Goal: Information Seeking & Learning: Learn about a topic

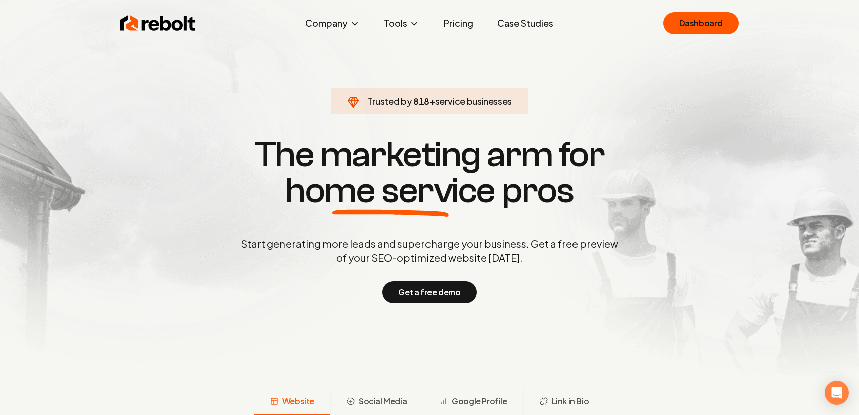
click at [452, 28] on link "Pricing" at bounding box center [458, 23] width 46 height 20
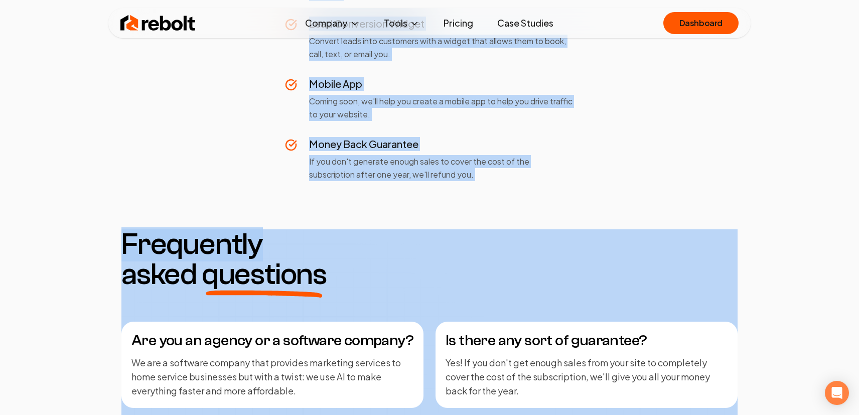
scroll to position [978, 0]
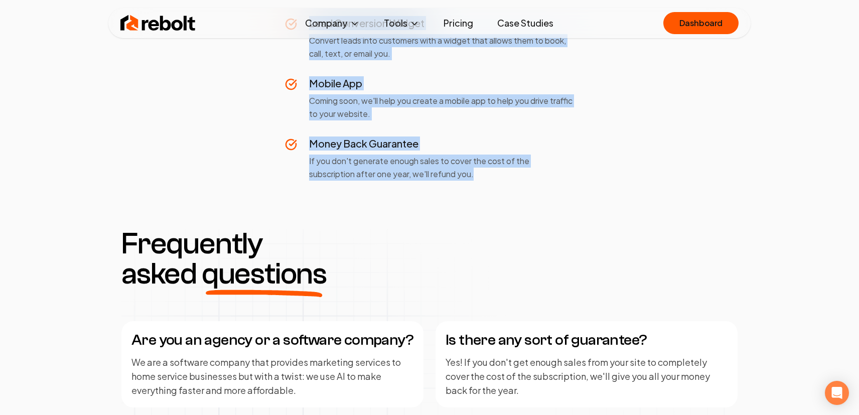
drag, startPoint x: 368, startPoint y: 209, endPoint x: 513, endPoint y: 185, distance: 146.9
click at [513, 185] on div "One Simple Price No hidden costs. No surprises. No upfront fees. yearly save 12…" at bounding box center [429, 214] width 859 height 2321
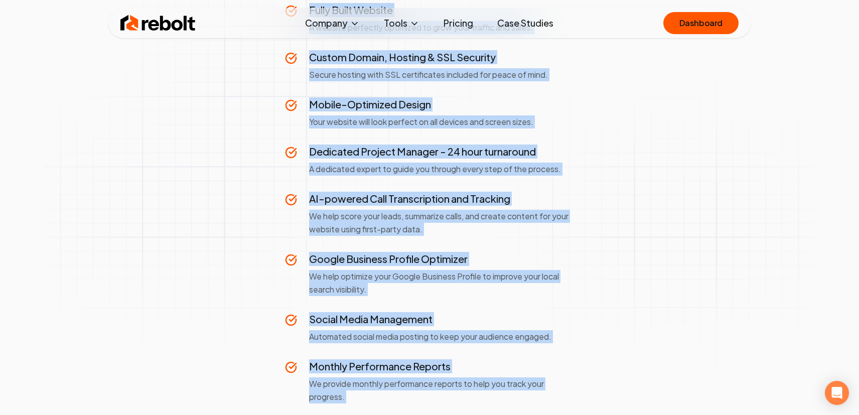
scroll to position [237, 0]
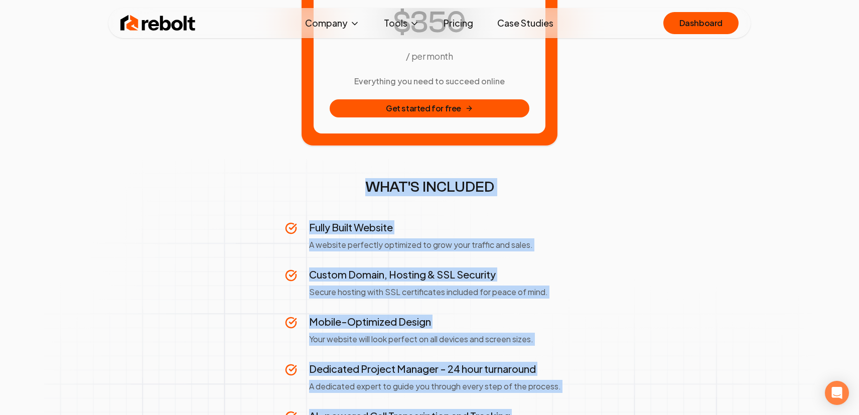
copy div "WHAT'S INCLUDED Fully Built Website A website perfectly optimized to grow your …"
click at [371, 191] on h2 "WHAT'S INCLUDED" at bounding box center [429, 187] width 289 height 18
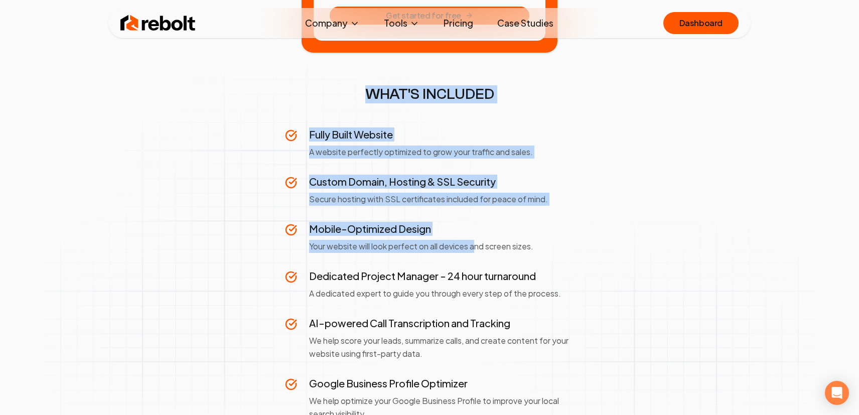
scroll to position [354, 0]
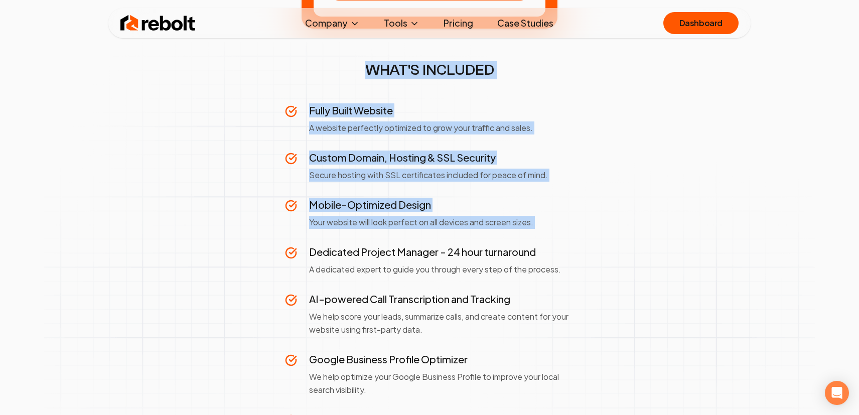
drag, startPoint x: 368, startPoint y: 189, endPoint x: 478, endPoint y: 240, distance: 121.4
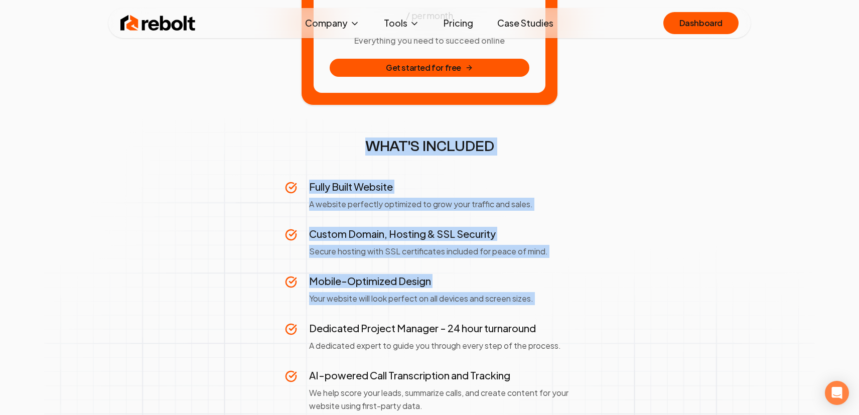
scroll to position [284, 0]
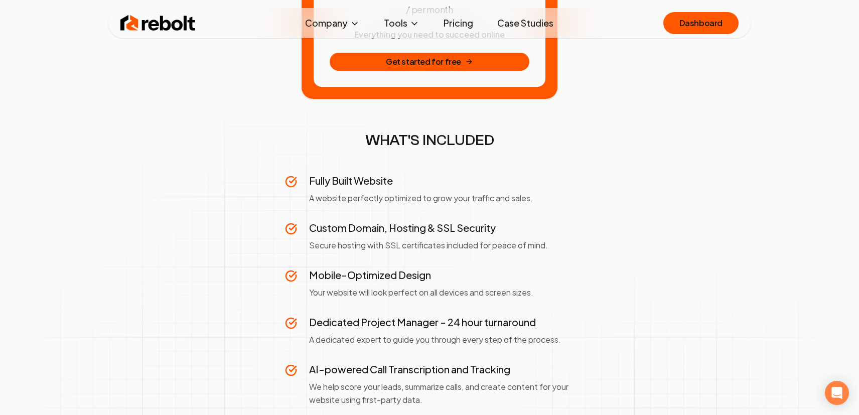
click at [616, 278] on section "yearly save 12.5% monthly / per month Everything you need to succeed online Get…" at bounding box center [429, 379] width 626 height 992
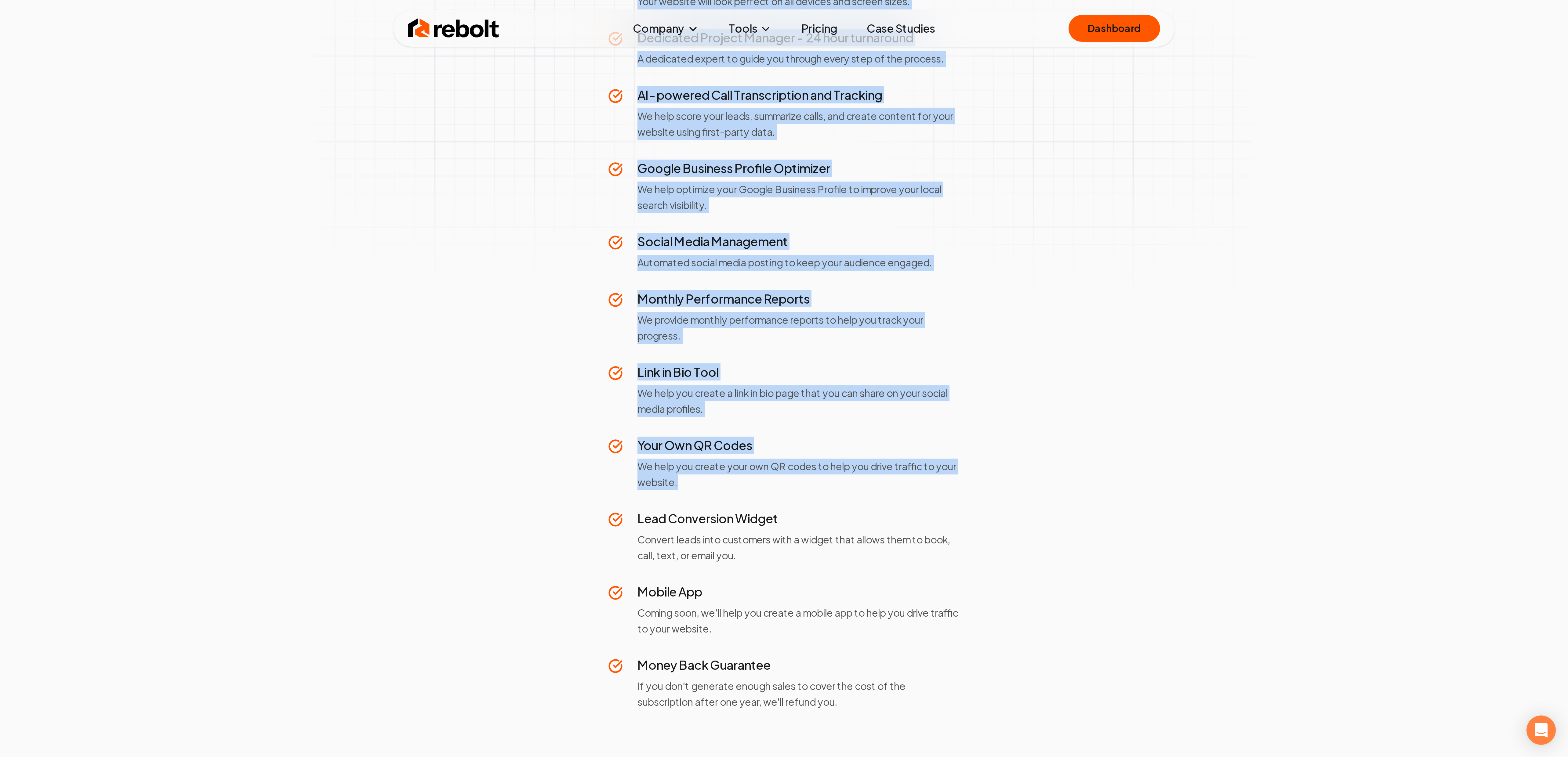
scroll to position [368, 0]
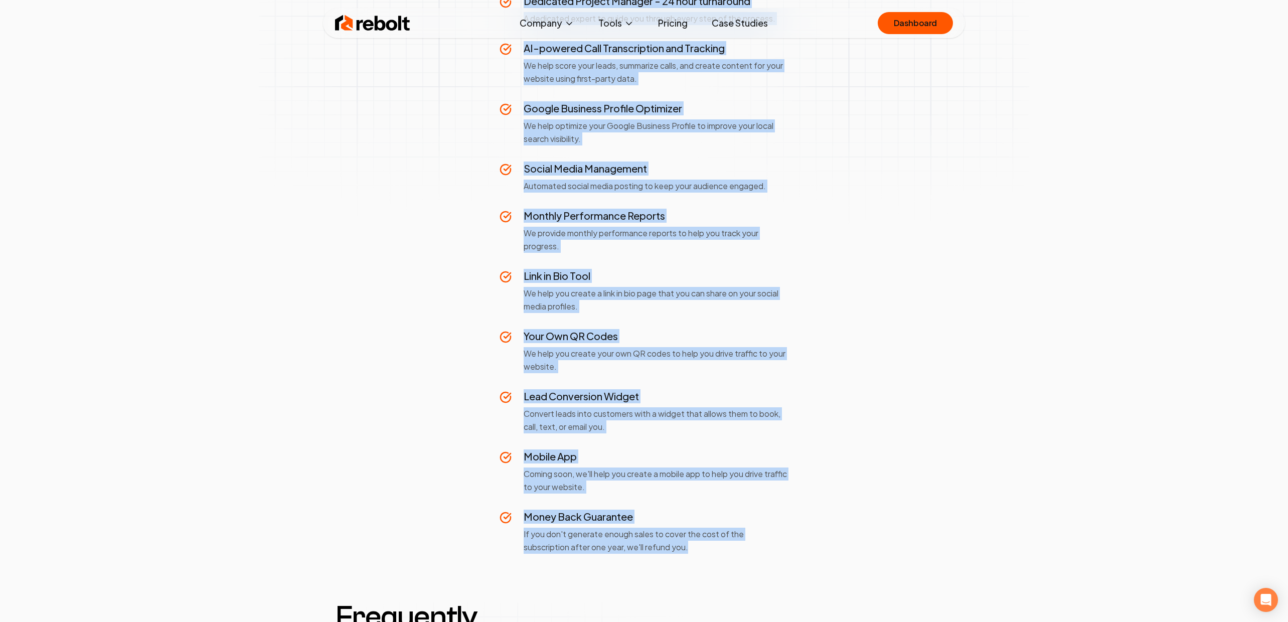
drag, startPoint x: 582, startPoint y: 148, endPoint x: 765, endPoint y: 542, distance: 434.4
click at [765, 414] on div "WHAT'S INCLUDED Fully Built Website A website perfectly optimized to grow your …" at bounding box center [644, 181] width 289 height 743
copy div "WHAT'S INCLUDED Fully Built Website A website perfectly optimized to grow your …"
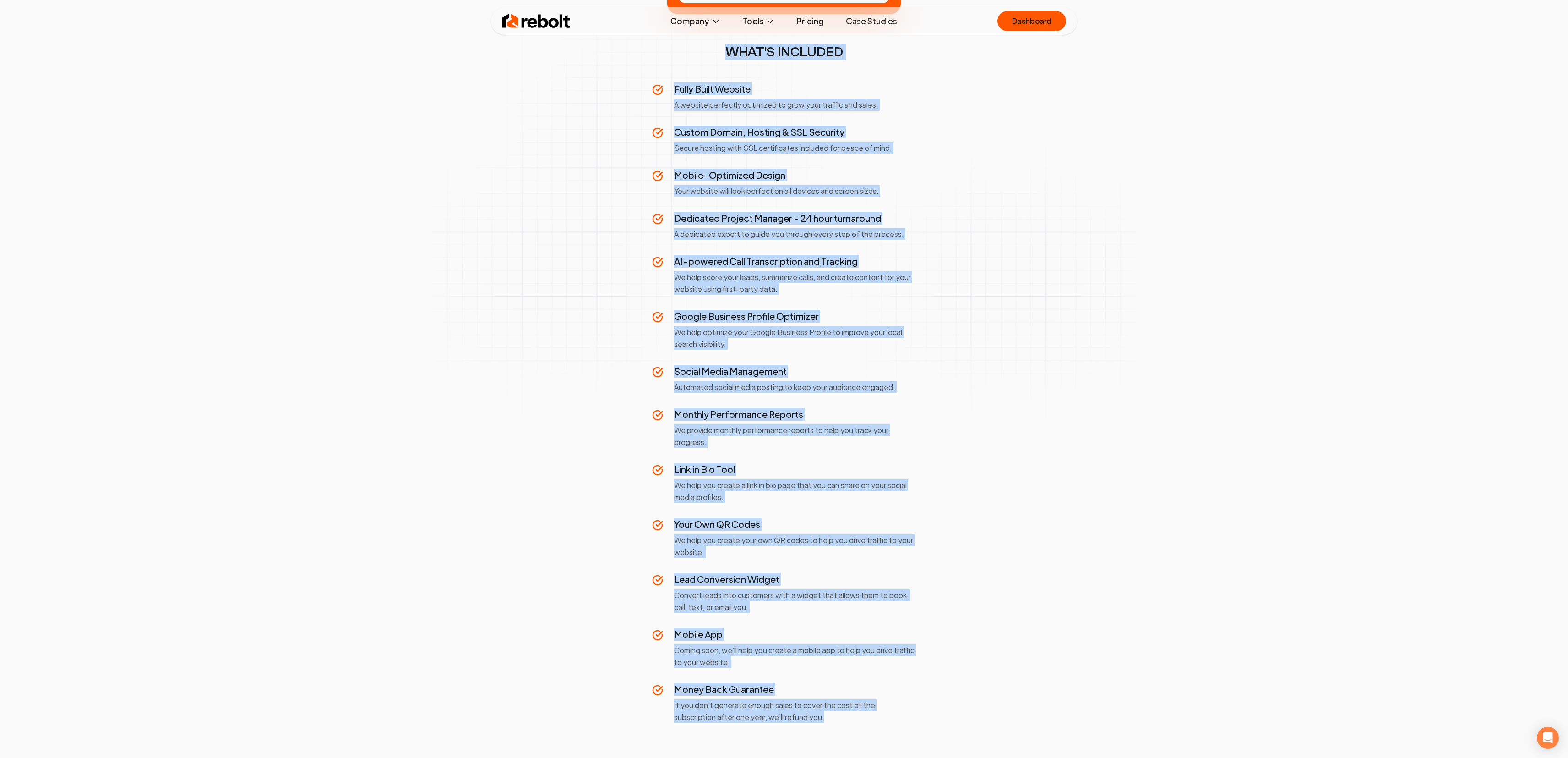
scroll to position [344, 0]
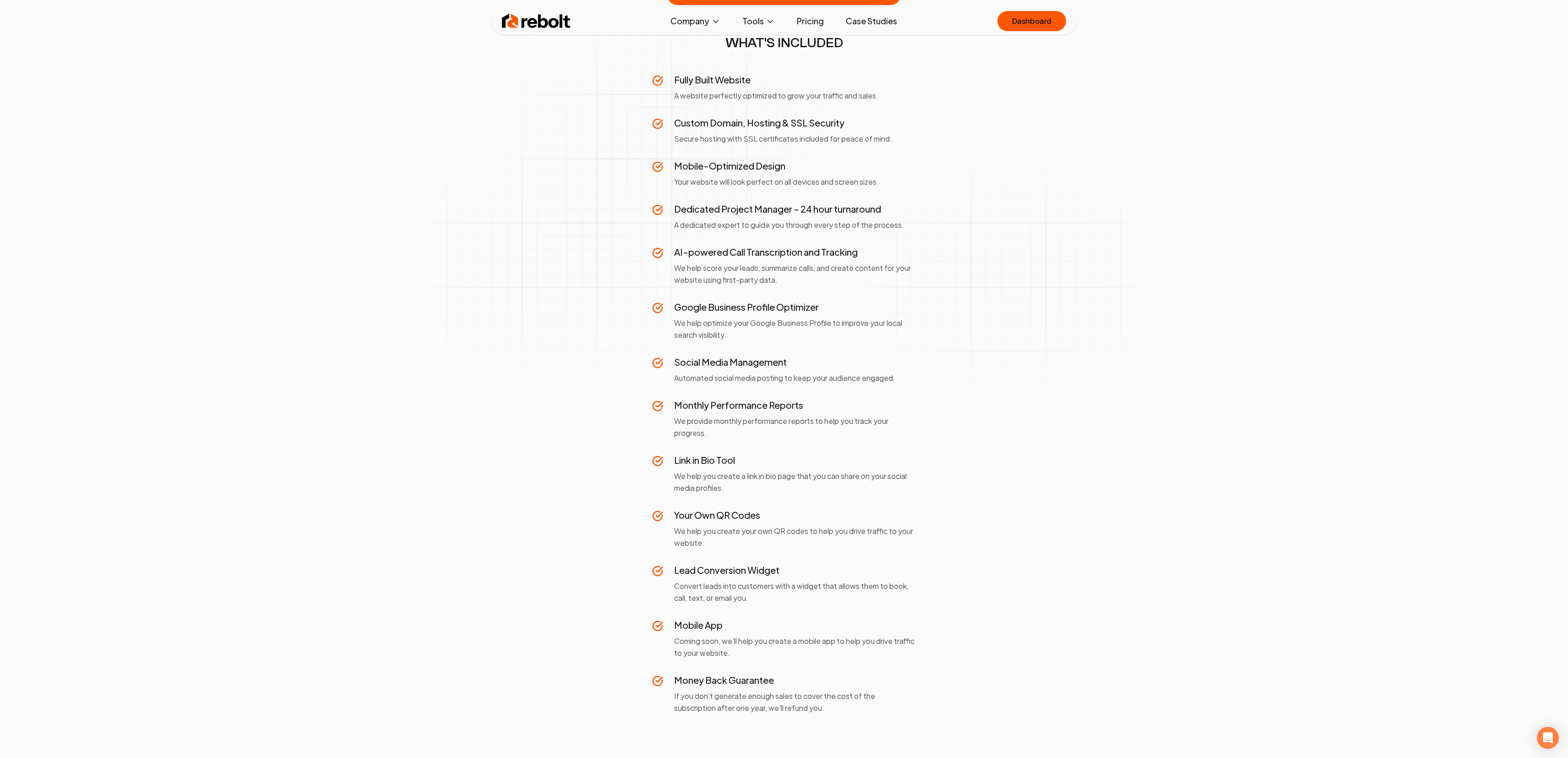
click at [784, 290] on div "One Simple Price No hidden costs. No surprises. No upfront fees. yearly save 12…" at bounding box center [784, 744] width 1568 height 2120
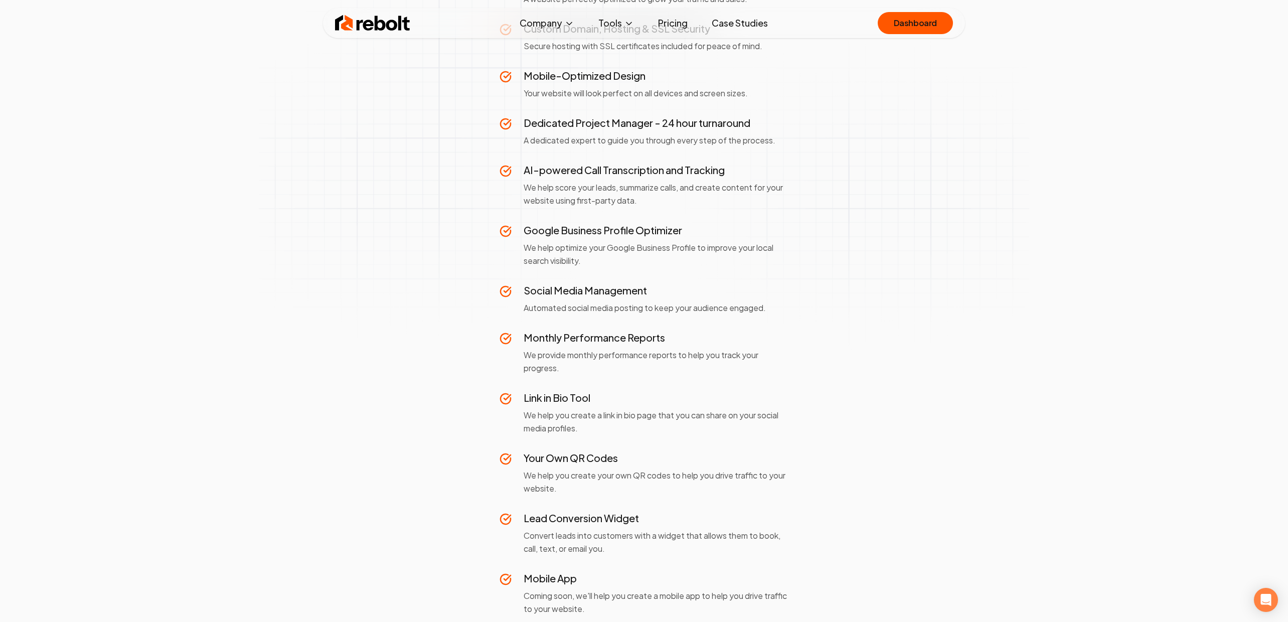
scroll to position [502, 0]
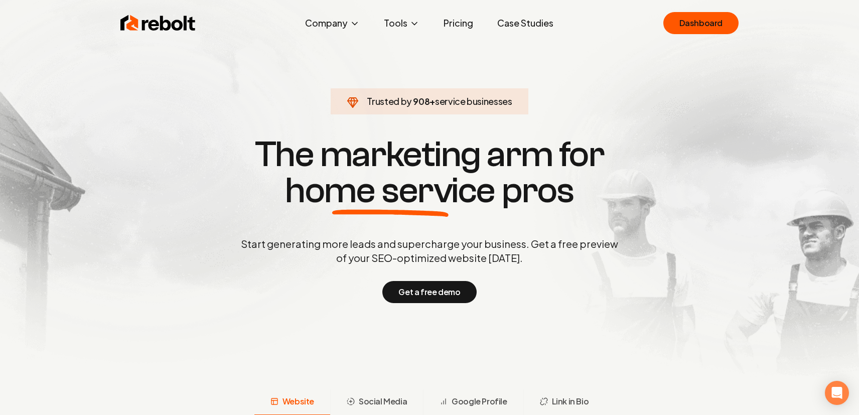
click at [462, 17] on link "Pricing" at bounding box center [458, 23] width 46 height 20
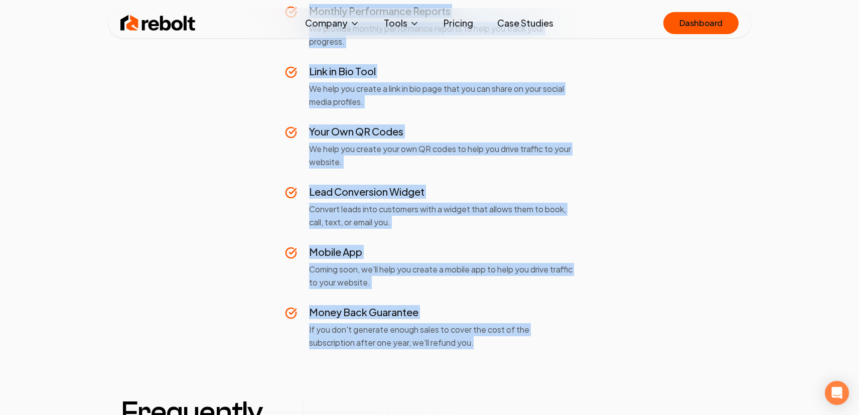
scroll to position [954, 0]
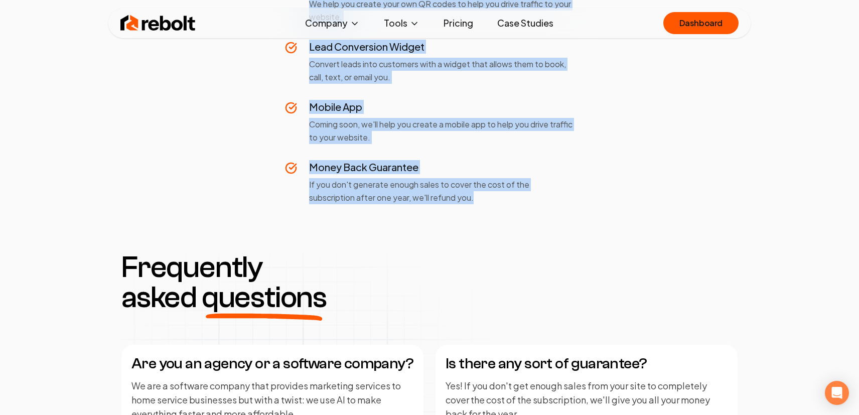
drag, startPoint x: 310, startPoint y: 138, endPoint x: 514, endPoint y: 209, distance: 215.1
click at [514, 209] on div "One Simple Price No hidden costs. No surprises. No upfront fees. yearly save 12…" at bounding box center [429, 238] width 859 height 2321
copy div "Fully Built Website A website perfectly optimized to grow your traffic and sale…"
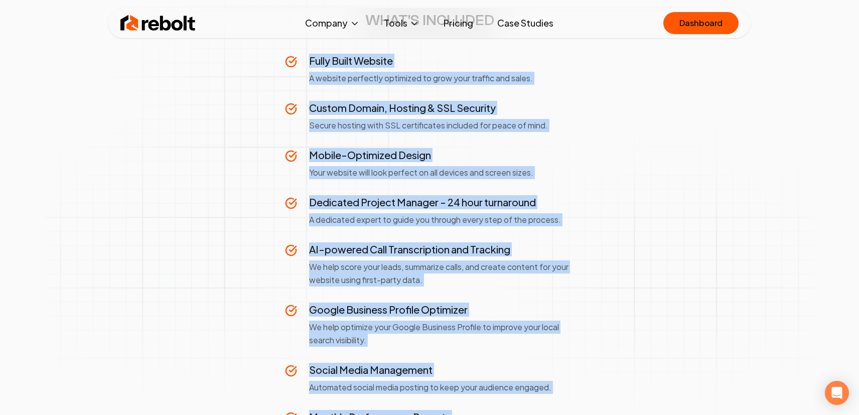
scroll to position [225, 0]
